Goal: Information Seeking & Learning: Learn about a topic

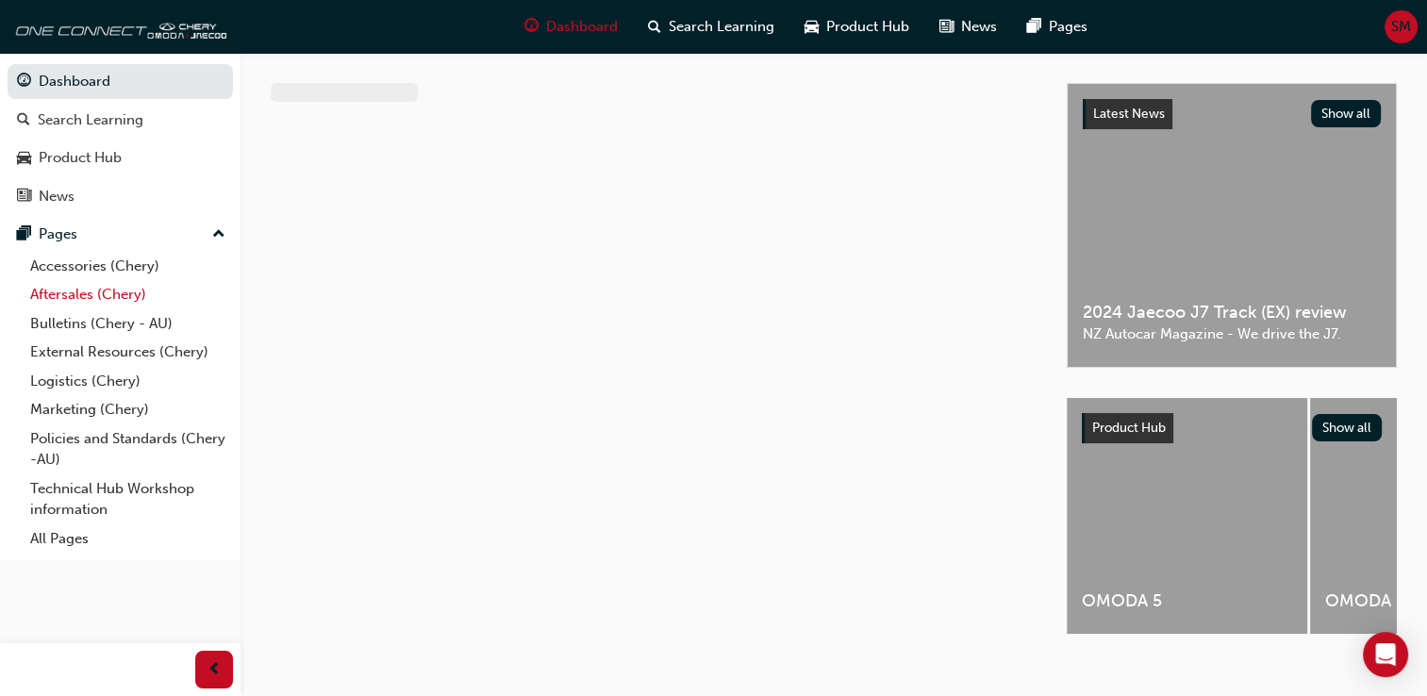
click at [58, 297] on link "Aftersales (Chery)" at bounding box center [128, 294] width 210 height 29
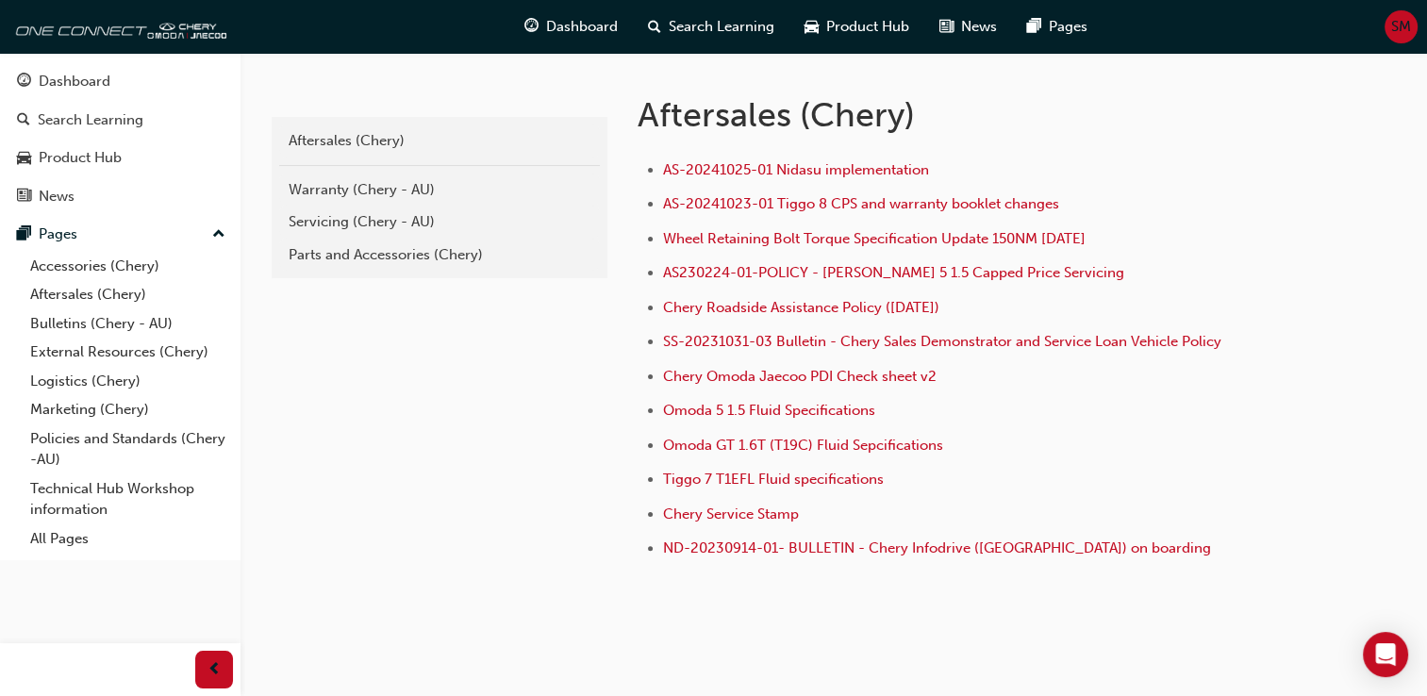
scroll to position [377, 0]
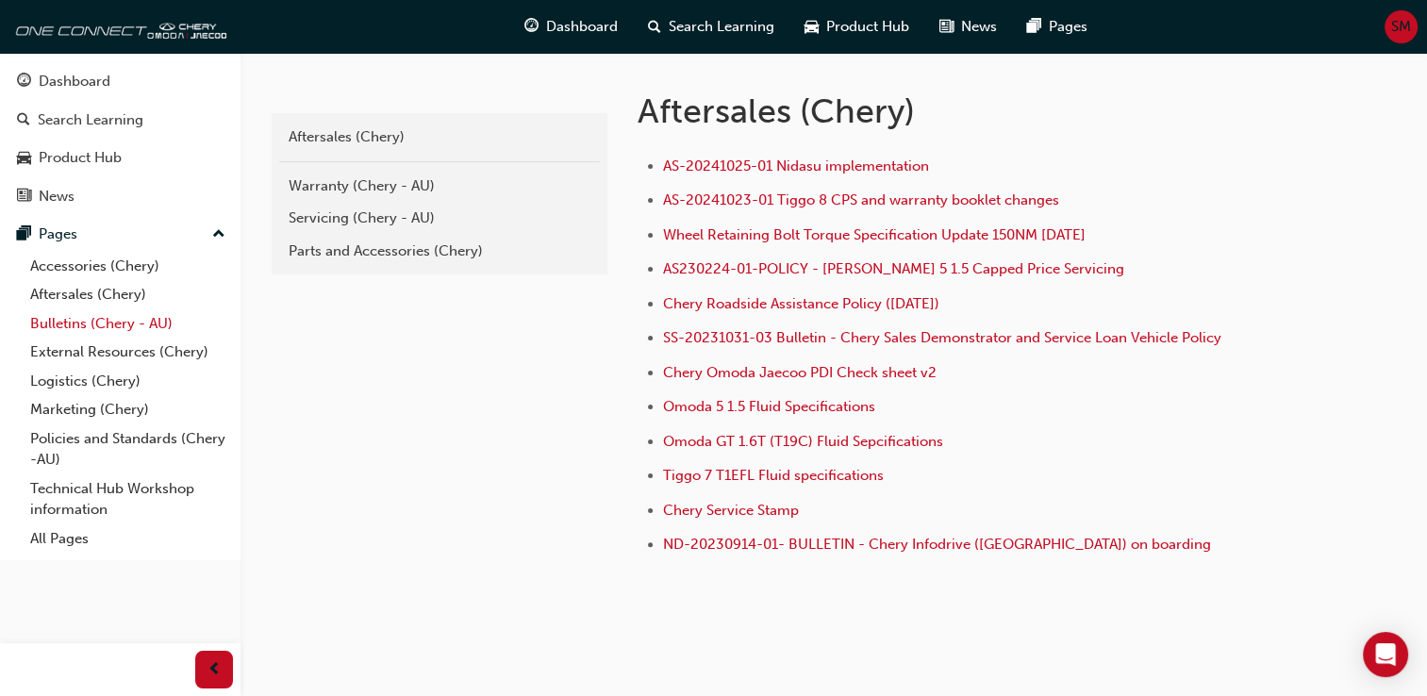
click at [108, 326] on link "Bulletins (Chery - AU)" at bounding box center [128, 323] width 210 height 29
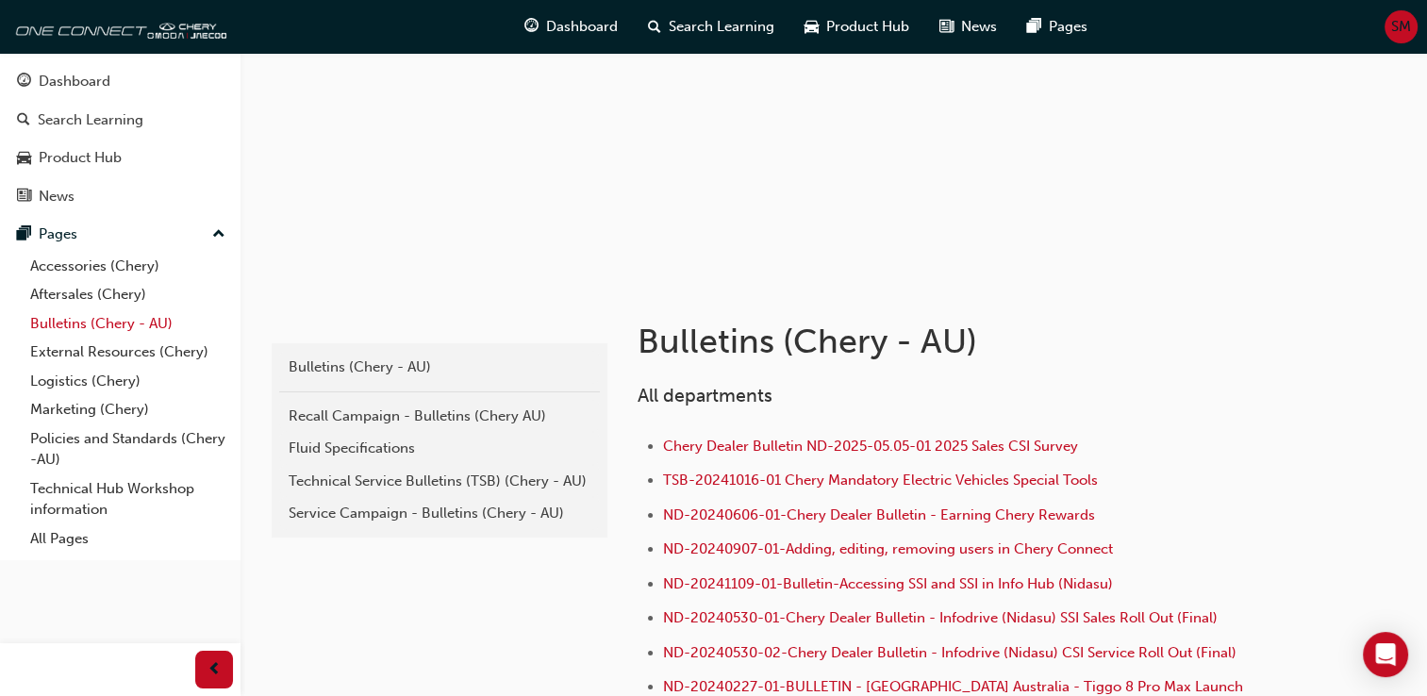
scroll to position [151, 0]
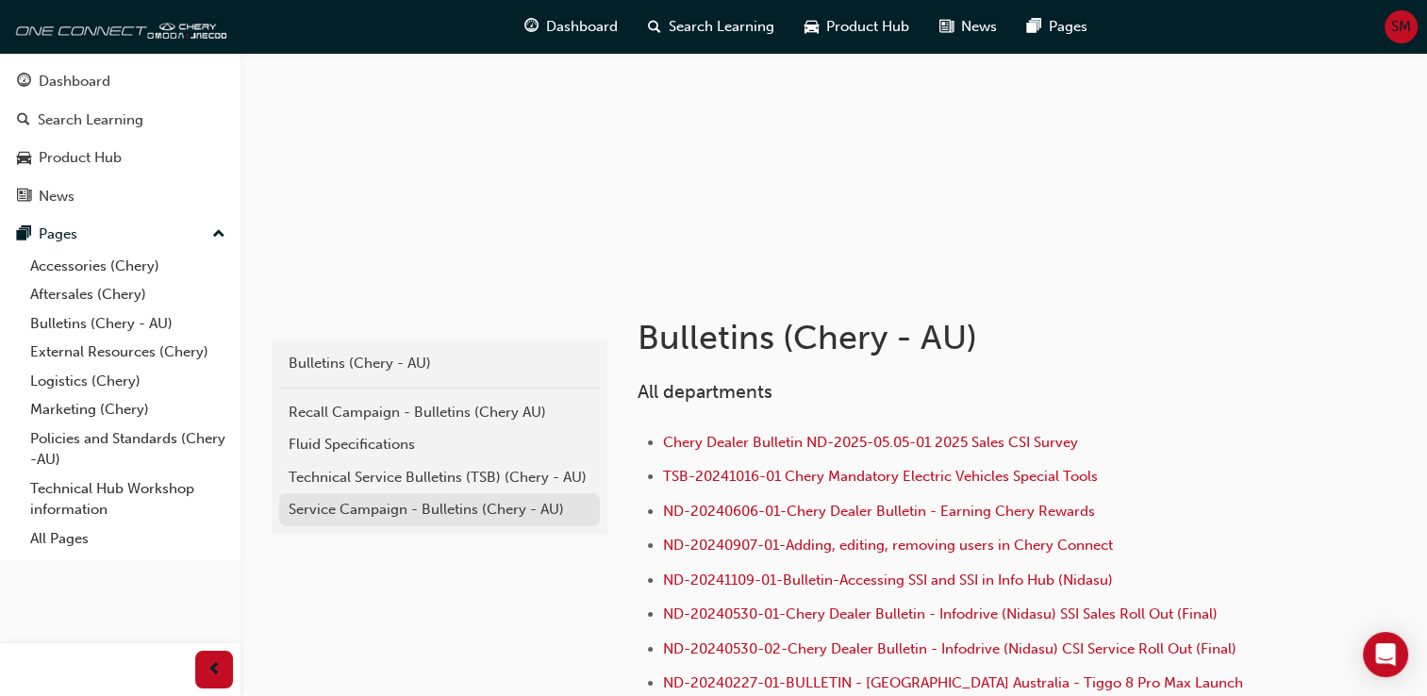
click at [415, 509] on div "Service Campaign - Bulletins (Chery - AU)" at bounding box center [440, 510] width 302 height 22
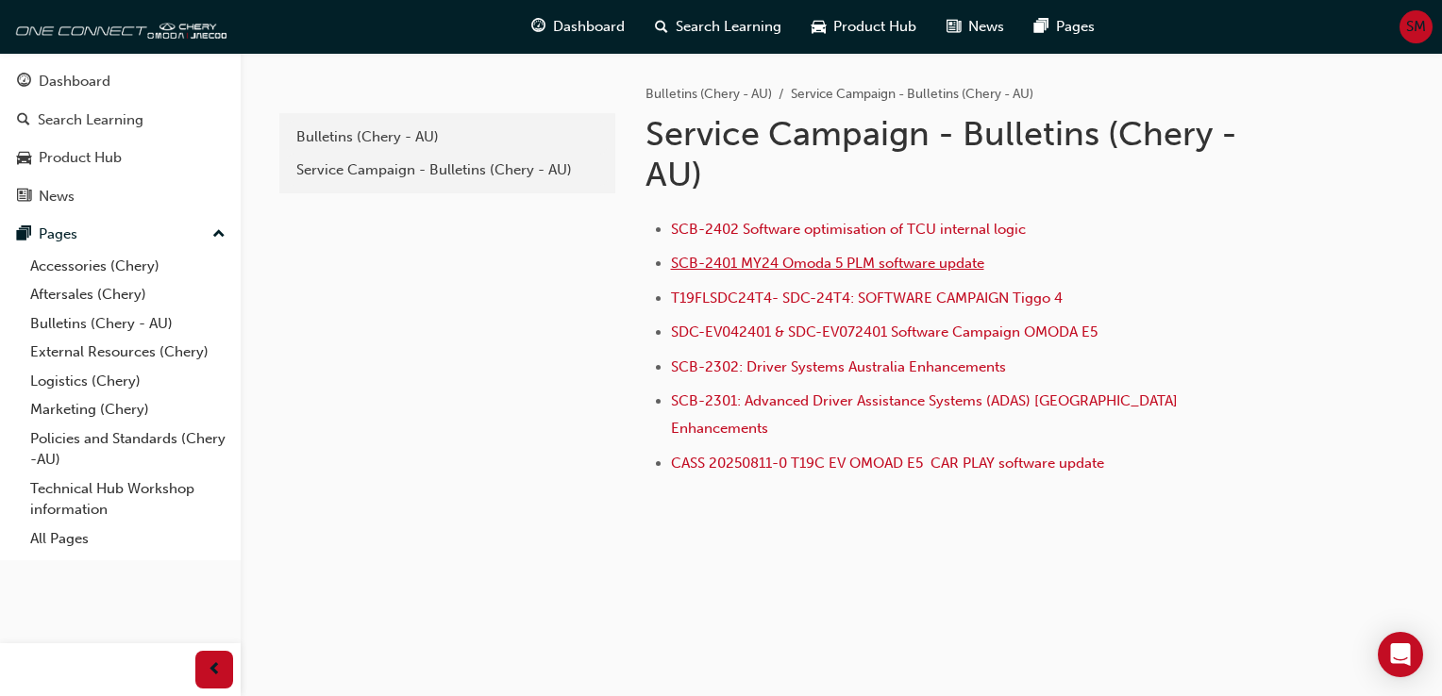
click at [801, 257] on span "SCB-2401 MY24 Omoda 5 PLM software update" at bounding box center [827, 263] width 313 height 17
click at [425, 168] on div "Service Campaign - Bulletins (Chery - AU)" at bounding box center [447, 170] width 302 height 22
click at [389, 144] on div "Bulletins (Chery - AU)" at bounding box center [447, 137] width 302 height 22
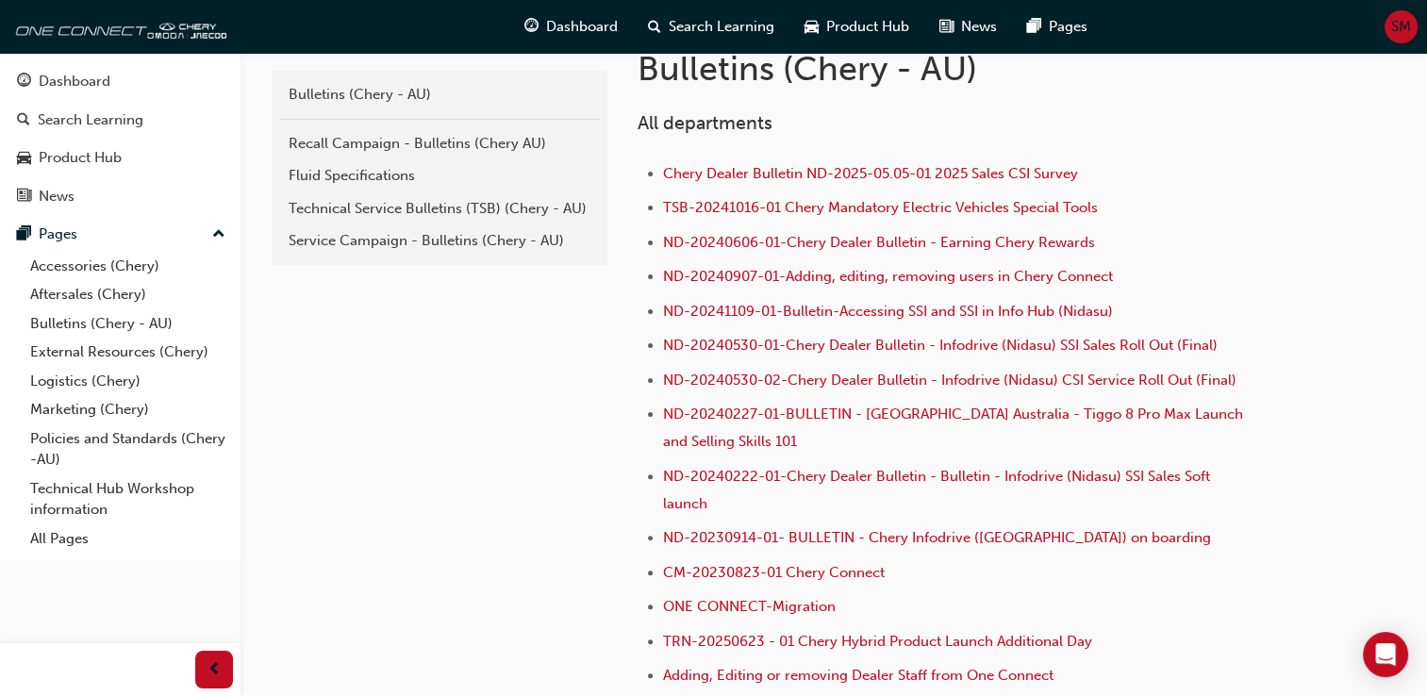
scroll to position [415, 0]
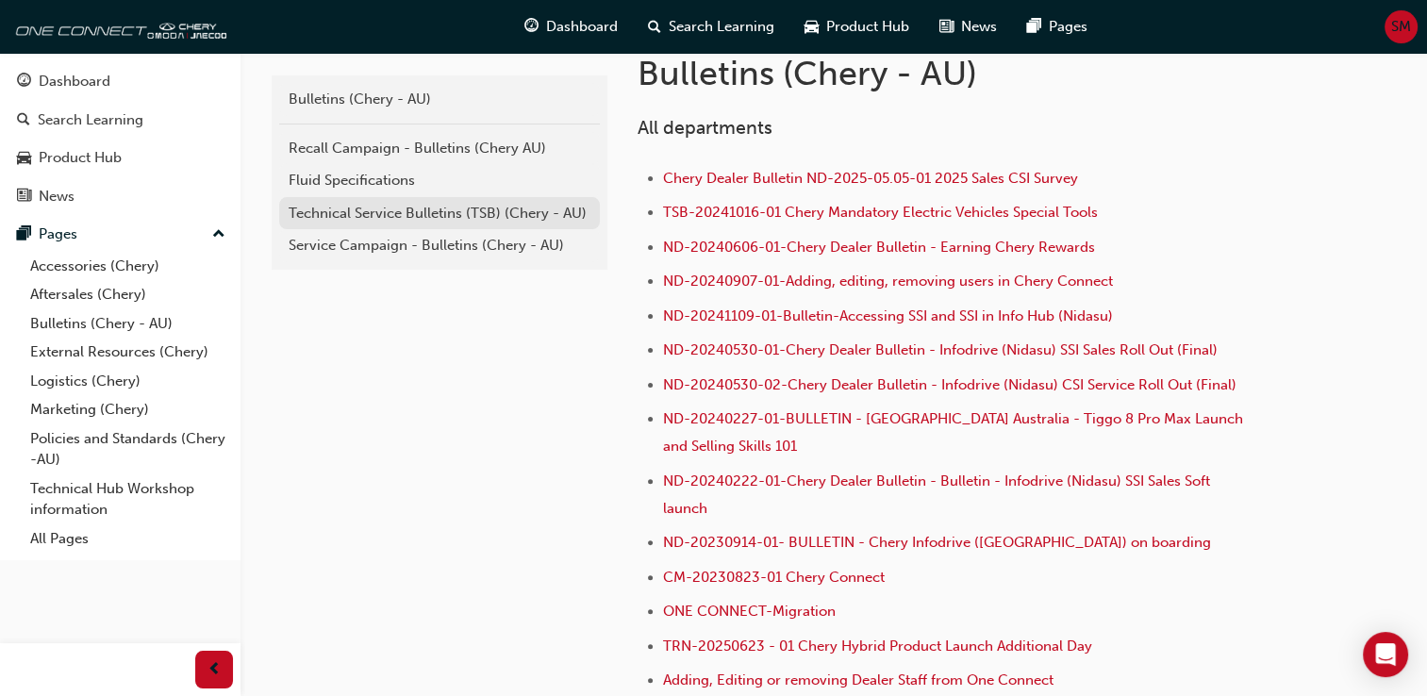
click at [365, 213] on div "Technical Service Bulletins (TSB) (Chery - AU)" at bounding box center [440, 214] width 302 height 22
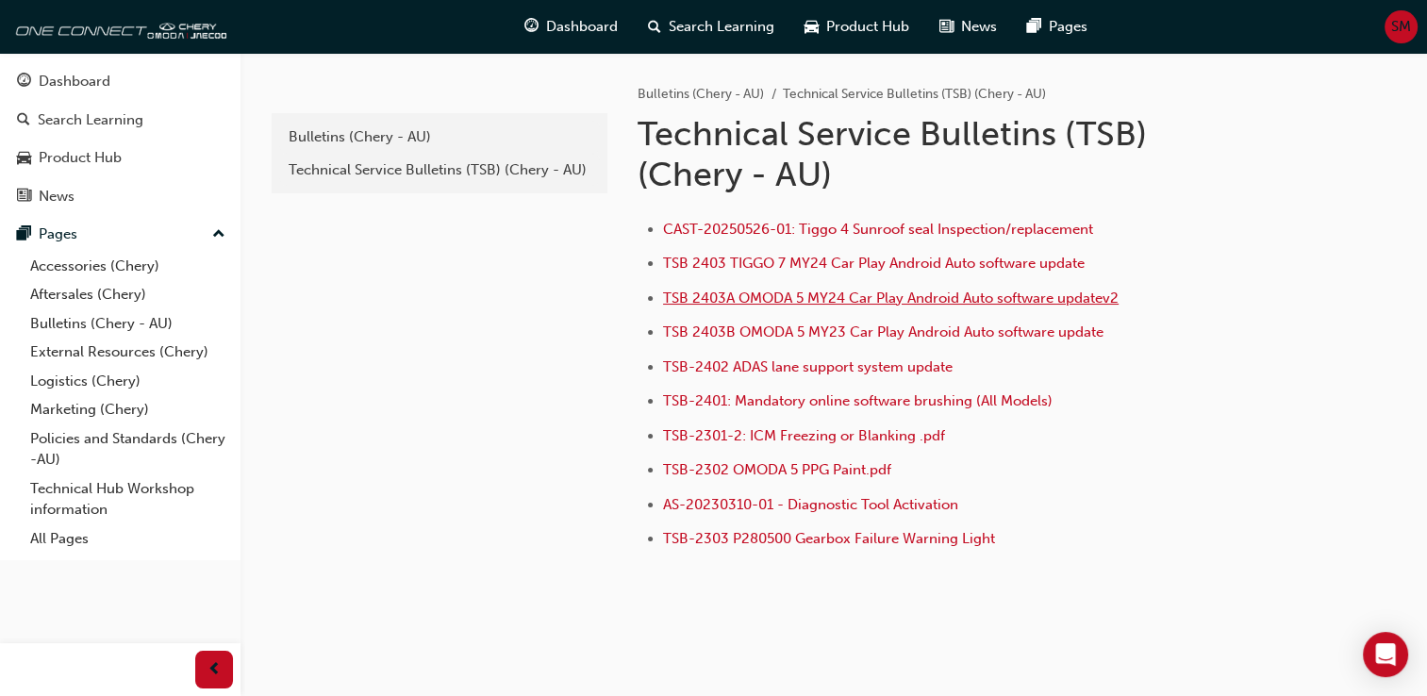
click at [812, 298] on span "TSB 2403A OMODA 5 MY24 Car Play Android Auto software updatev2" at bounding box center [891, 298] width 456 height 17
